Goal: Navigation & Orientation: Find specific page/section

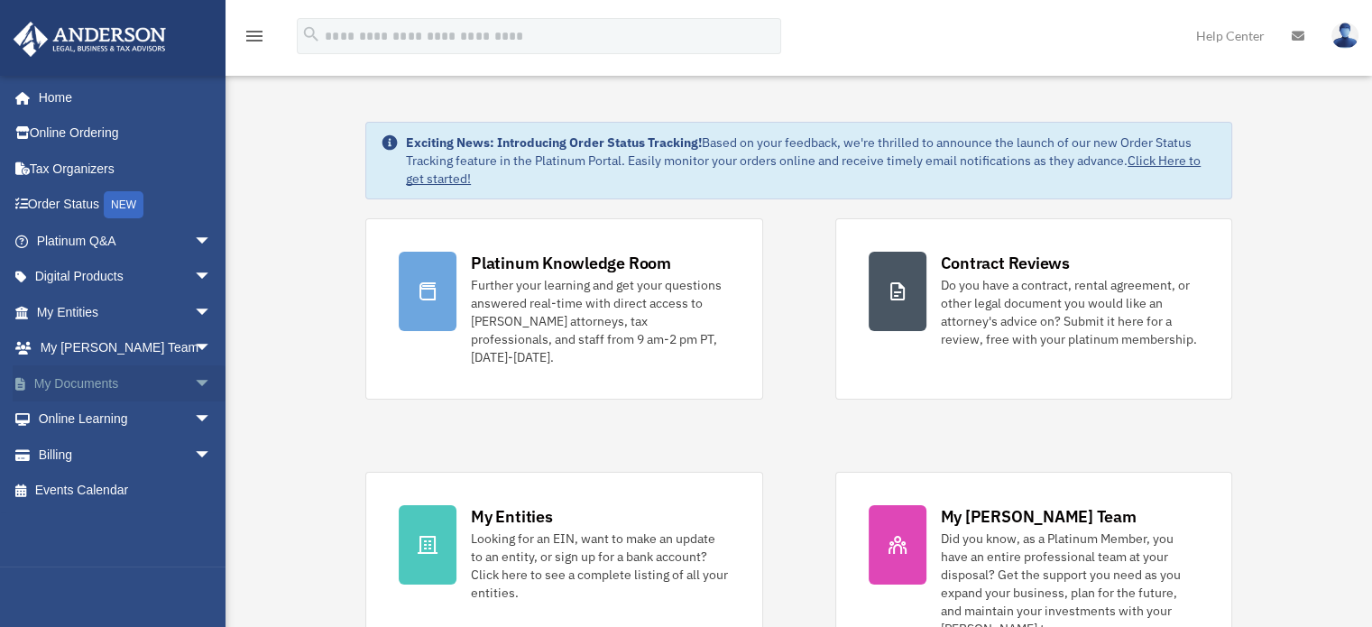
click at [68, 383] on link "My Documents arrow_drop_down" at bounding box center [126, 383] width 226 height 36
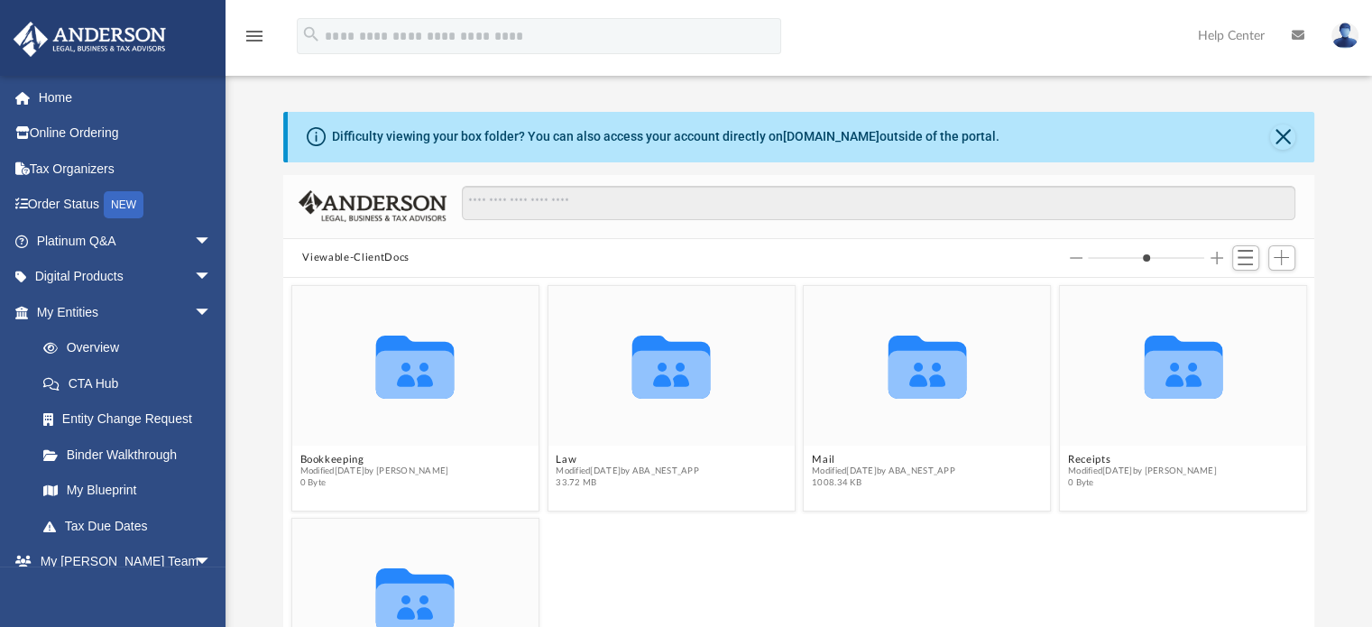
scroll to position [396, 1018]
click at [160, 490] on link "My Blueprint" at bounding box center [132, 491] width 214 height 36
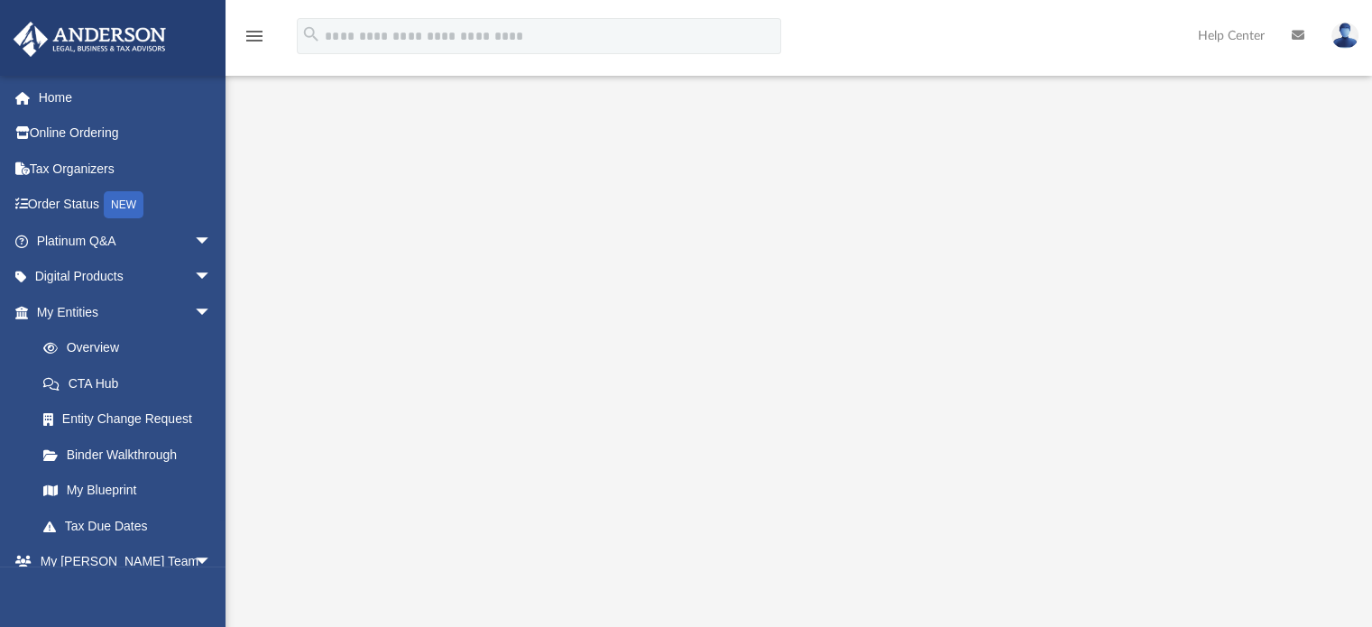
scroll to position [90, 0]
click at [112, 416] on link "Entity Change Request" at bounding box center [132, 419] width 214 height 36
click at [194, 306] on span "arrow_drop_down" at bounding box center [212, 312] width 36 height 37
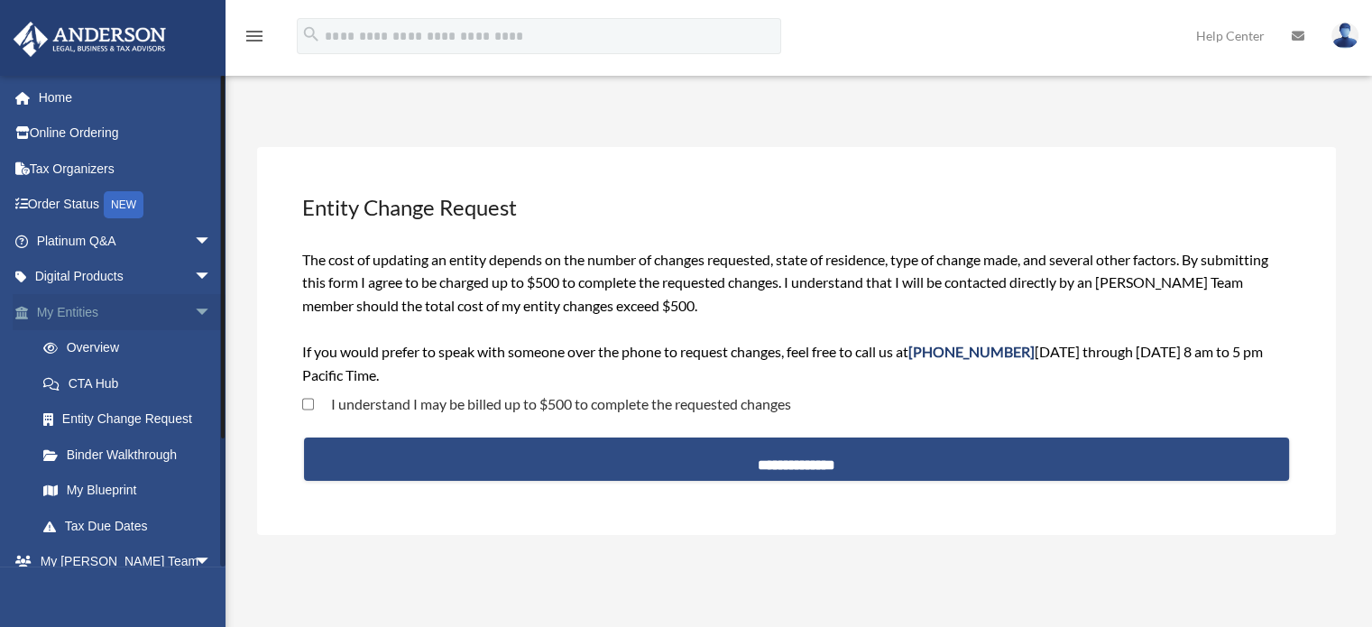
click at [64, 309] on link "My Entities arrow_drop_down" at bounding box center [126, 312] width 226 height 36
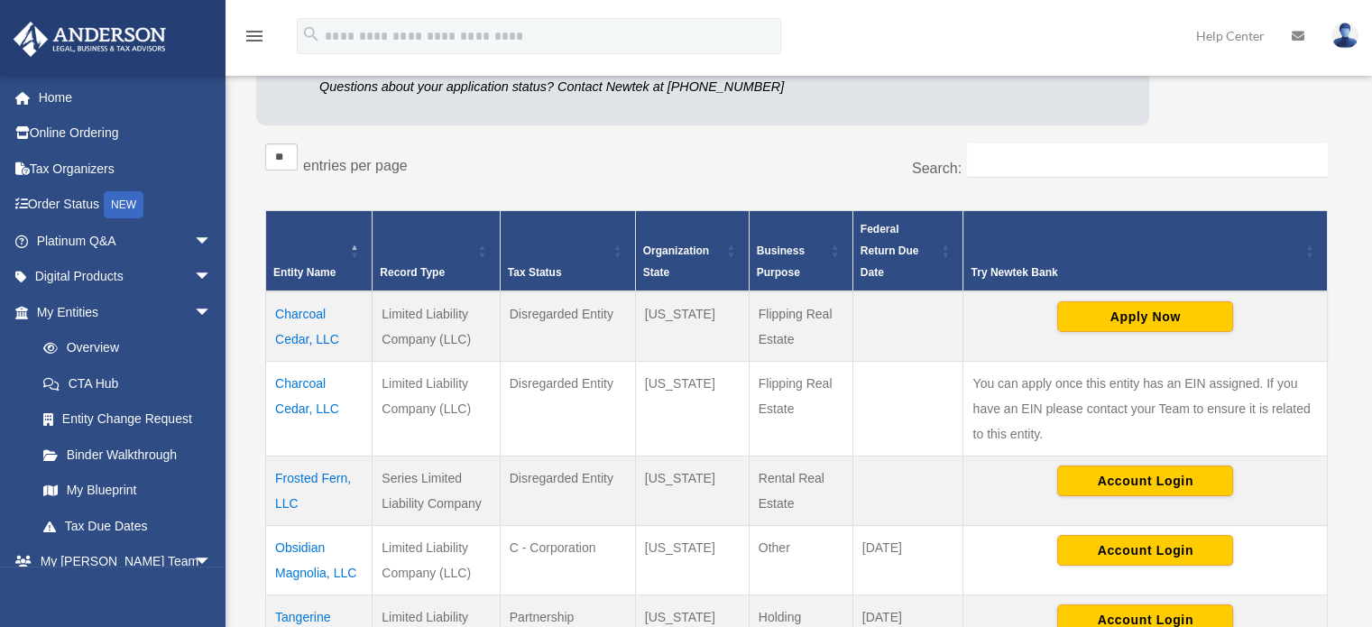
scroll to position [361, 0]
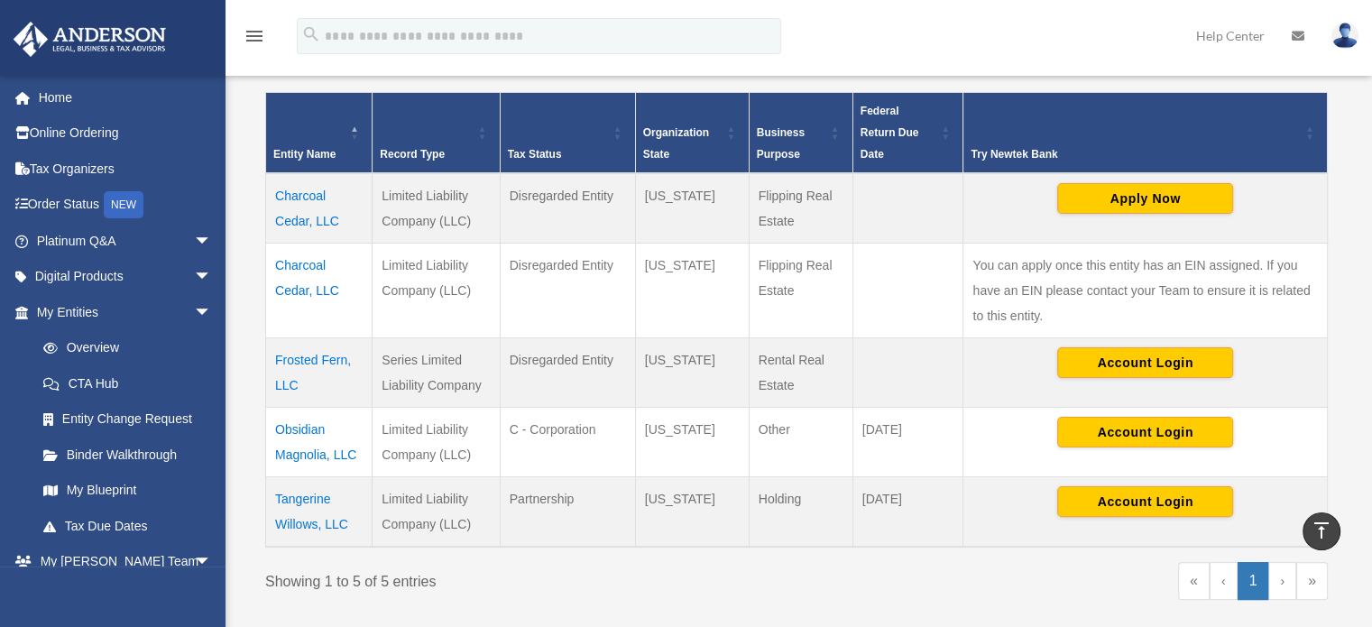
click at [303, 193] on td "Charcoal Cedar, LLC" at bounding box center [319, 208] width 106 height 70
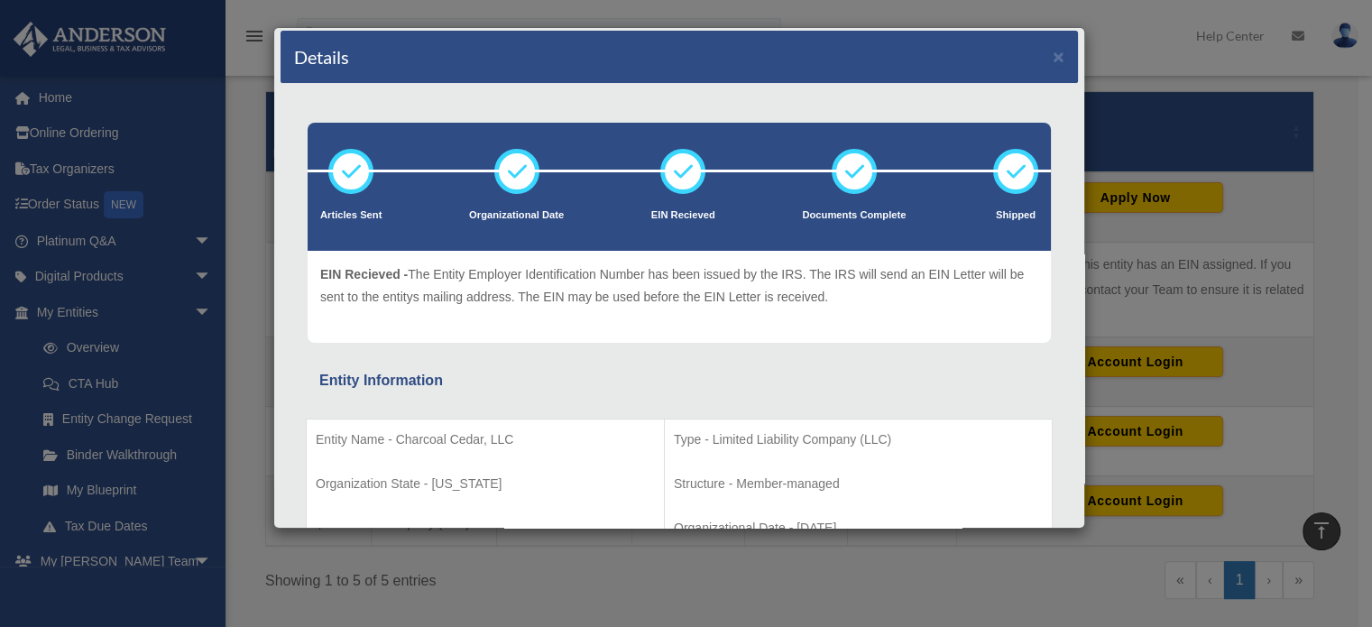
scroll to position [0, 0]
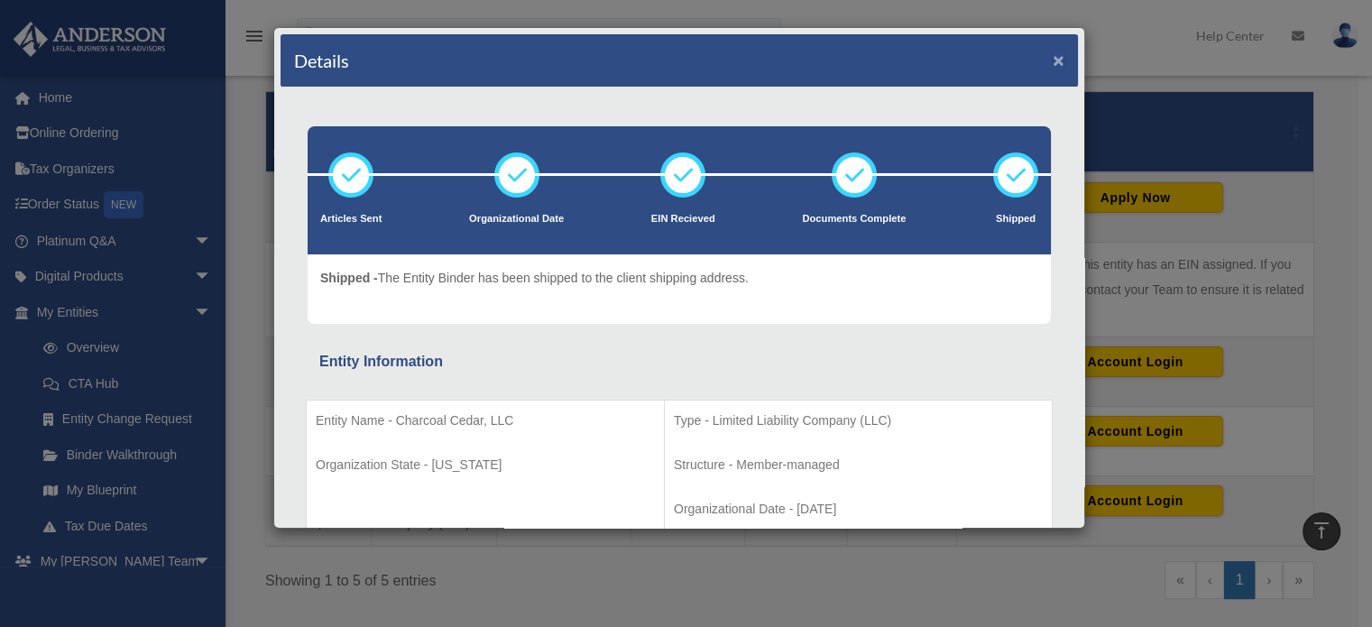
click at [1053, 56] on button "×" at bounding box center [1059, 60] width 12 height 19
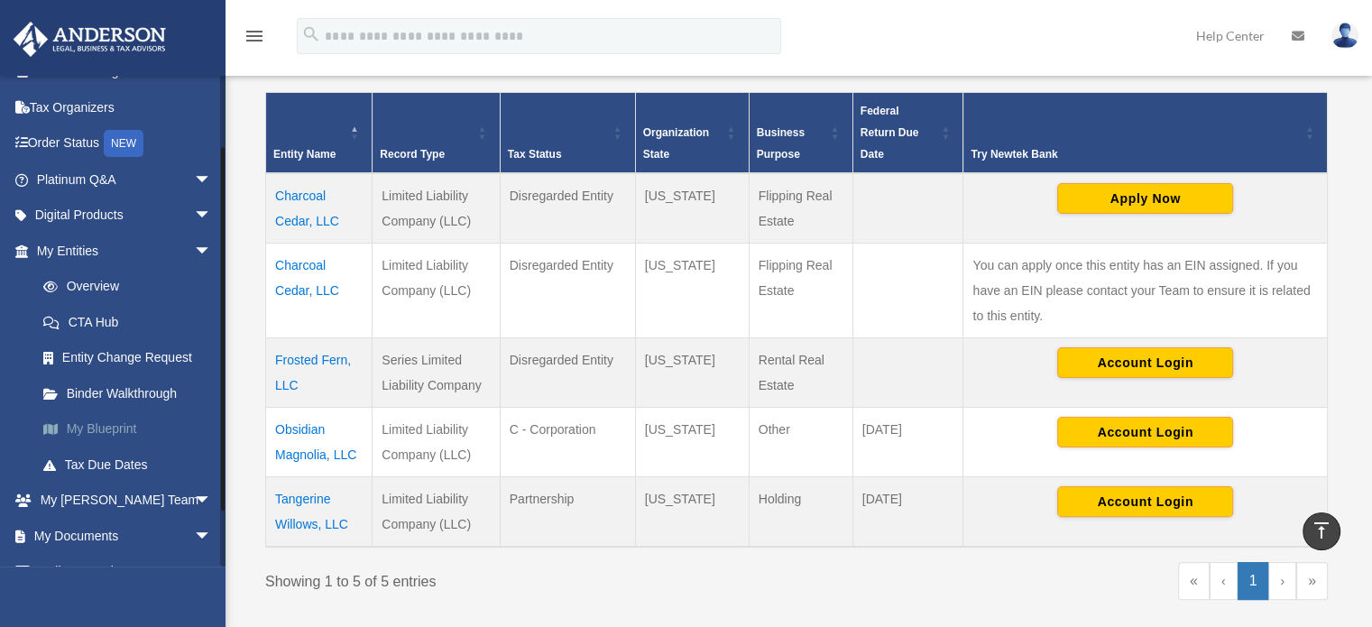
scroll to position [90, 0]
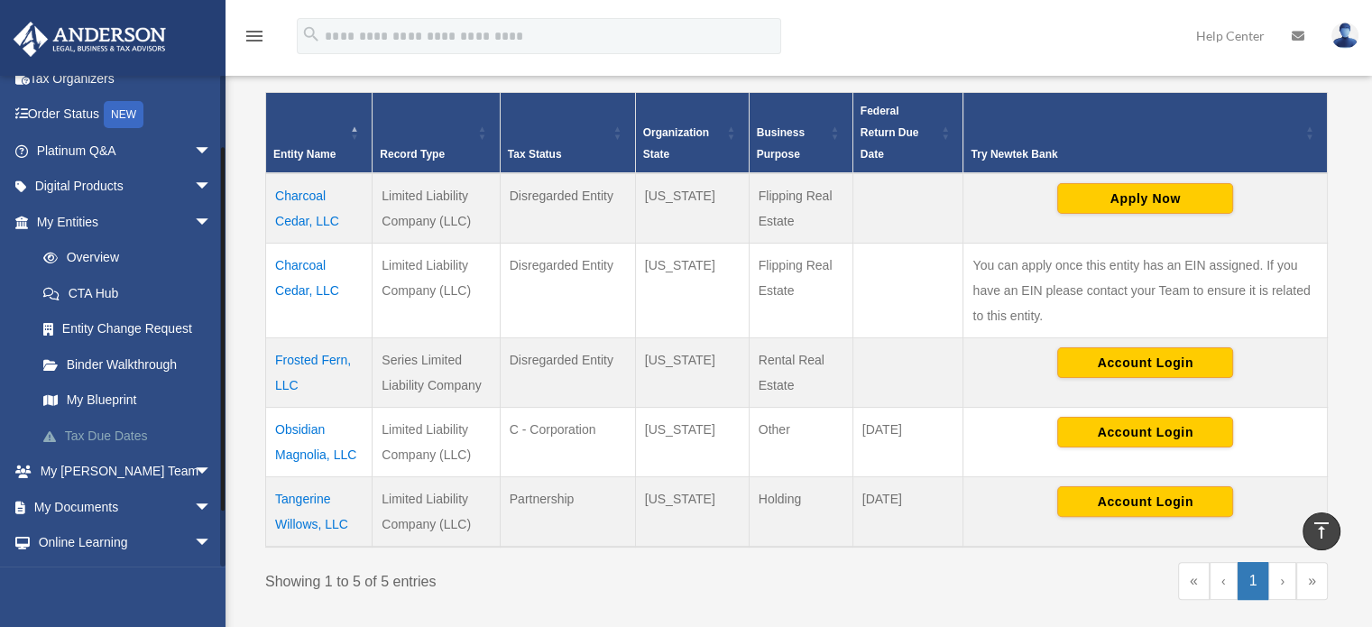
click at [134, 438] on link "Tax Due Dates" at bounding box center [132, 436] width 214 height 36
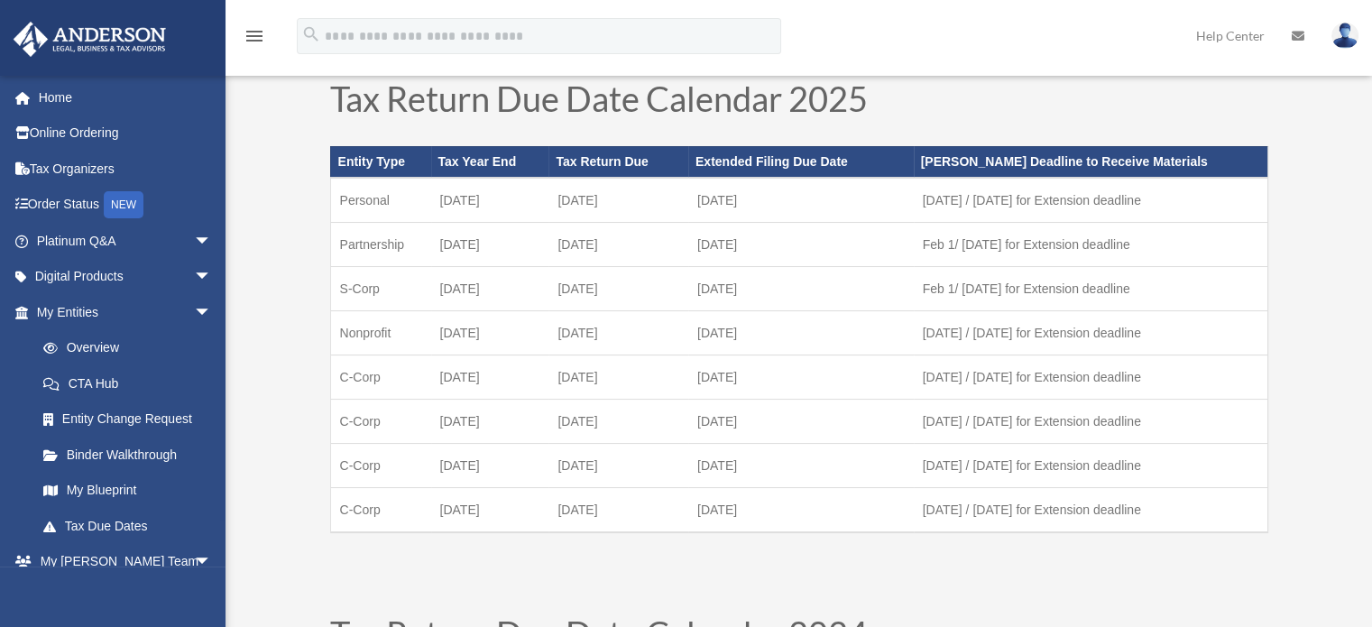
scroll to position [90, 0]
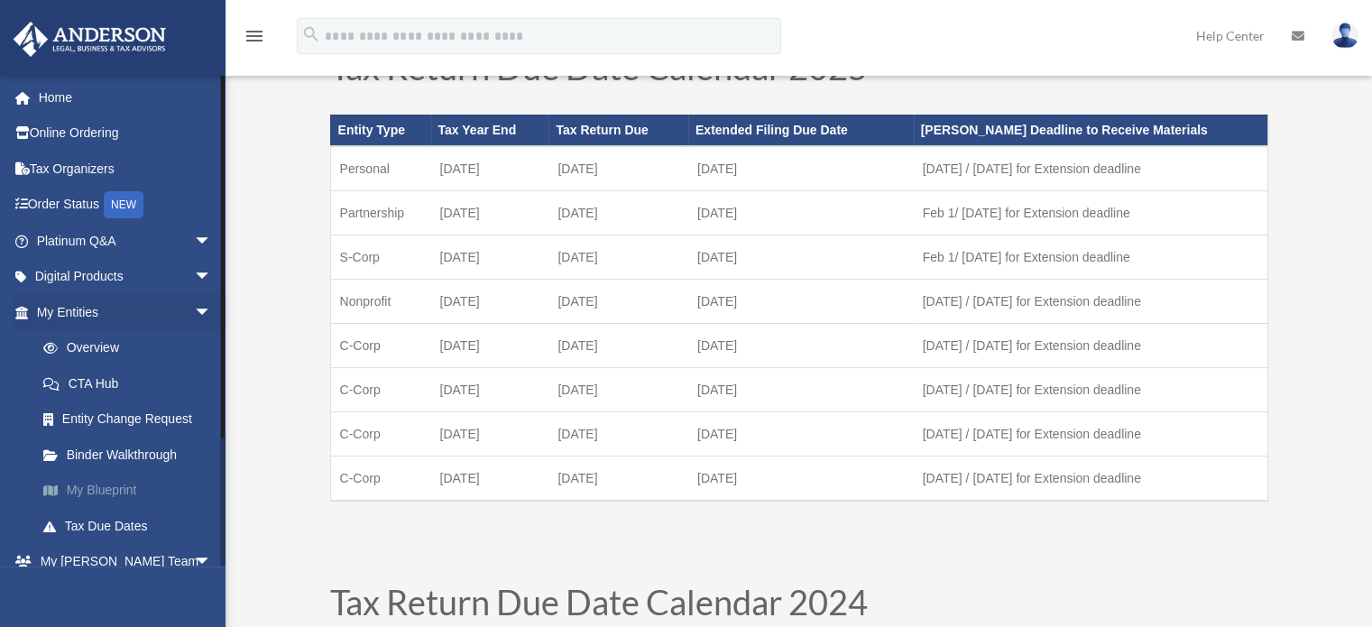
click at [101, 496] on link "My Blueprint" at bounding box center [132, 491] width 214 height 36
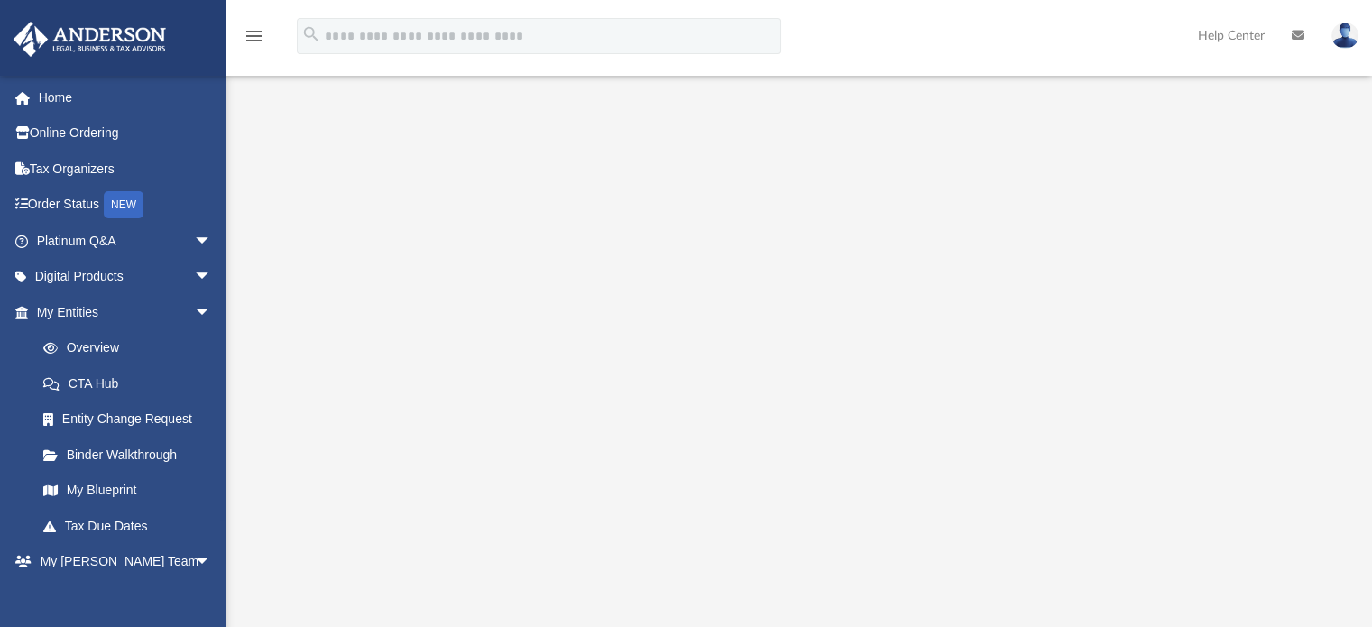
scroll to position [90, 0]
